Goal: Navigation & Orientation: Find specific page/section

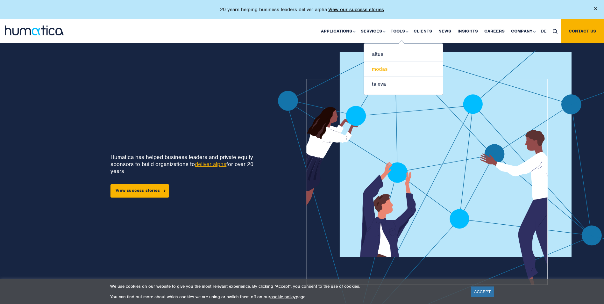
click at [381, 67] on link "modas" at bounding box center [403, 69] width 79 height 15
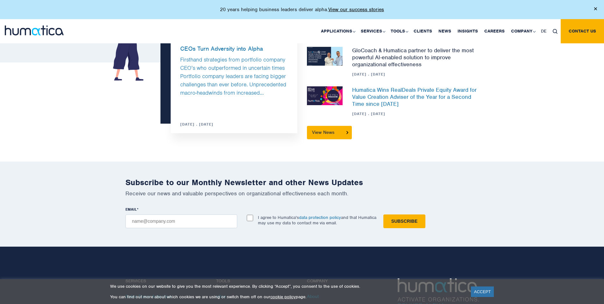
scroll to position [828, 0]
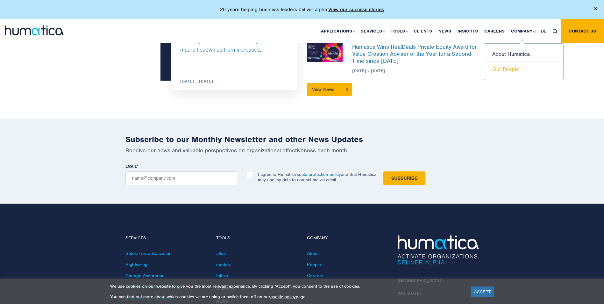
click at [504, 68] on link "Our People" at bounding box center [523, 69] width 79 height 15
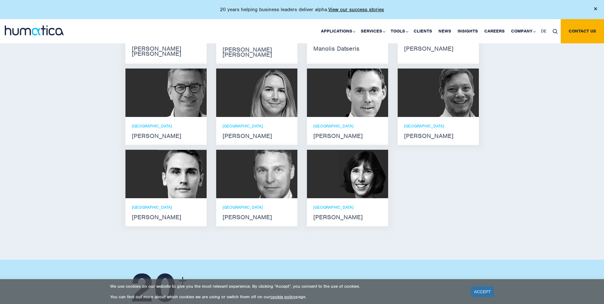
scroll to position [477, 0]
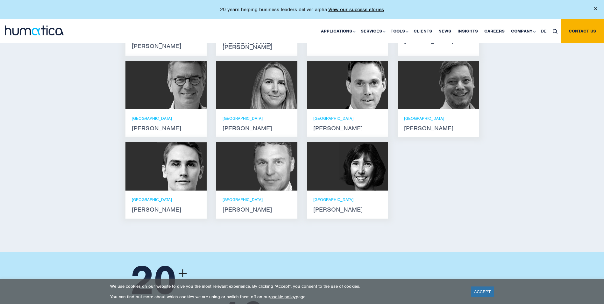
click at [357, 77] on img at bounding box center [363, 85] width 49 height 48
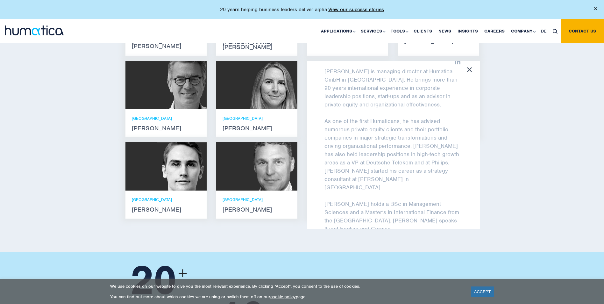
scroll to position [51, 0]
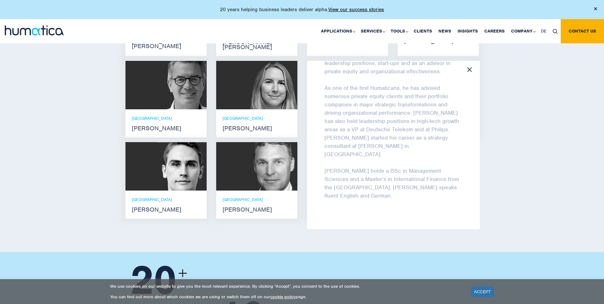
click at [471, 67] on icon at bounding box center [469, 69] width 5 height 5
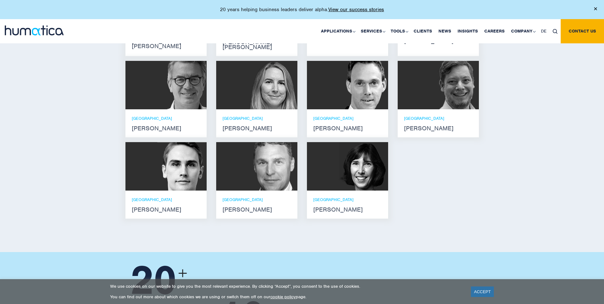
scroll to position [56, 0]
click at [453, 74] on img at bounding box center [453, 85] width 49 height 48
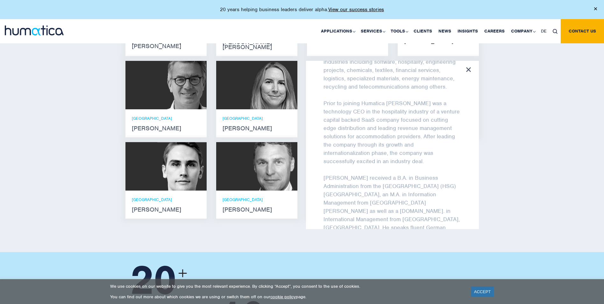
scroll to position [117, 0]
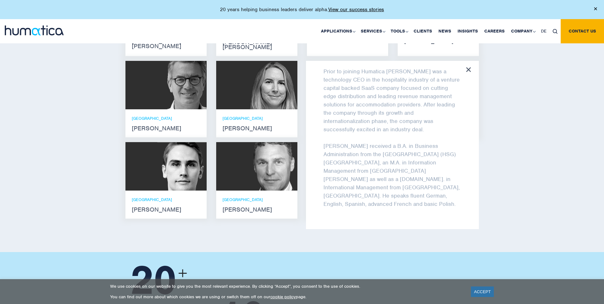
drag, startPoint x: 468, startPoint y: 62, endPoint x: 472, endPoint y: 68, distance: 7.5
click at [468, 67] on icon at bounding box center [468, 69] width 5 height 5
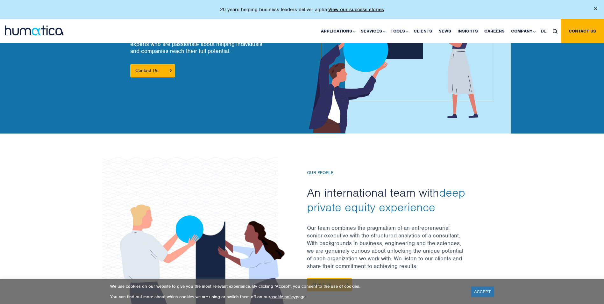
scroll to position [0, 0]
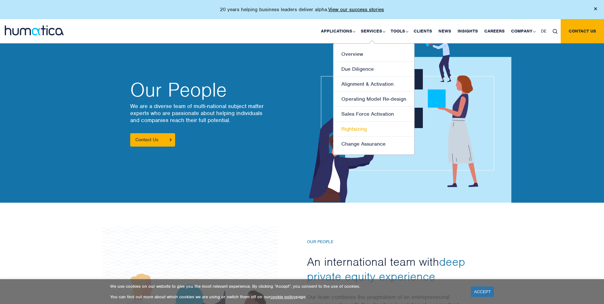
click at [371, 125] on link "Rightsizing" at bounding box center [373, 129] width 81 height 15
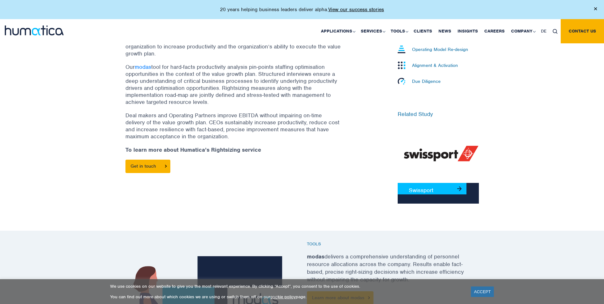
scroll to position [227, 0]
